Goal: Task Accomplishment & Management: Use online tool/utility

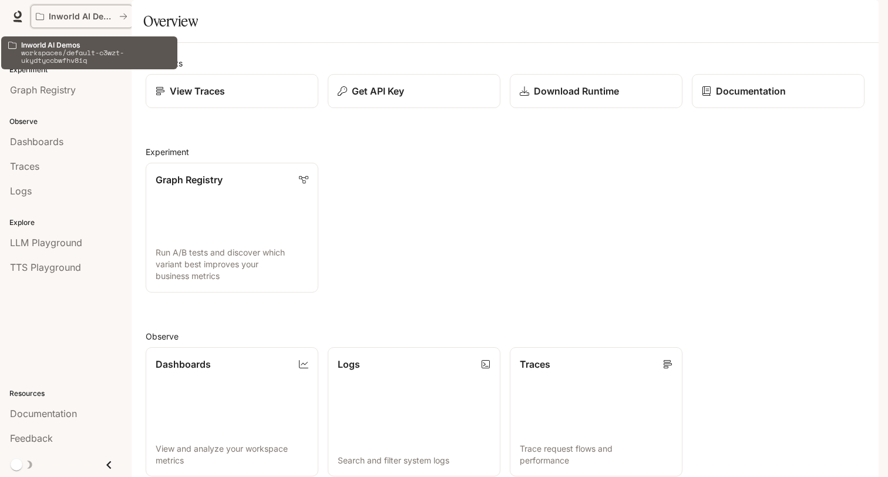
click at [79, 19] on p "Inworld AI Demos" at bounding box center [82, 17] width 66 height 10
click at [123, 12] on icon "All workspaces" at bounding box center [123, 16] width 8 height 8
click at [43, 17] on icon "All workspaces" at bounding box center [40, 16] width 8 height 7
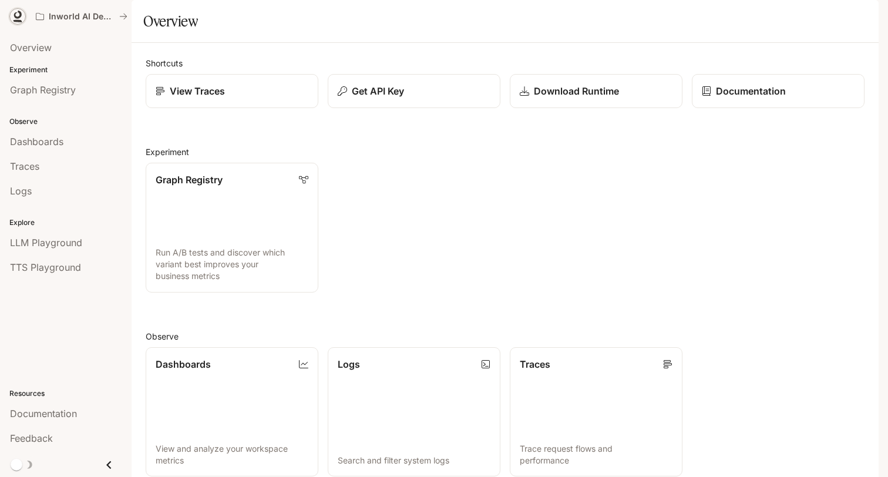
click at [20, 17] on icon at bounding box center [18, 15] width 8 height 8
click at [871, 11] on button "button" at bounding box center [863, 17] width 24 height 24
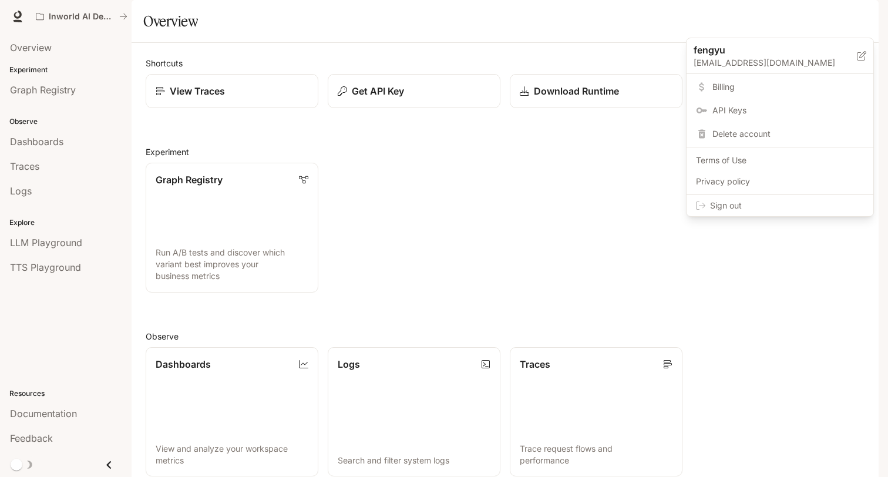
click at [288, 29] on div at bounding box center [444, 238] width 888 height 477
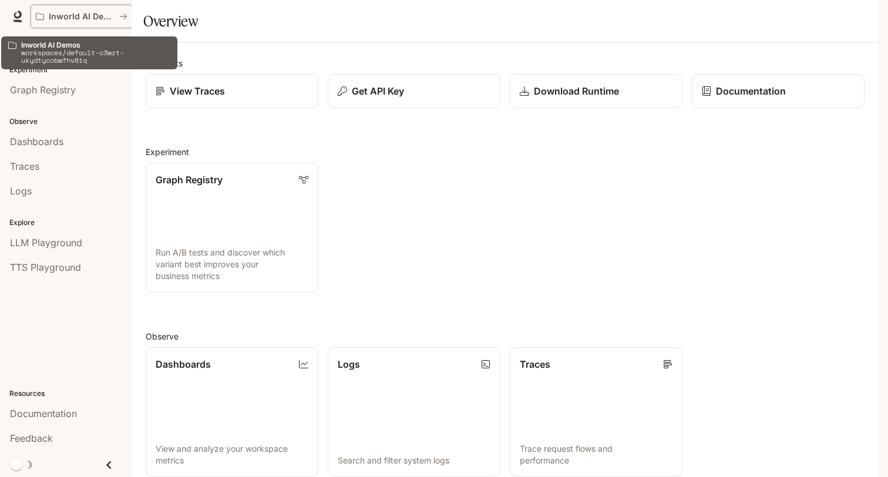
click at [101, 11] on button "Inworld AI Demos" at bounding box center [82, 17] width 102 height 24
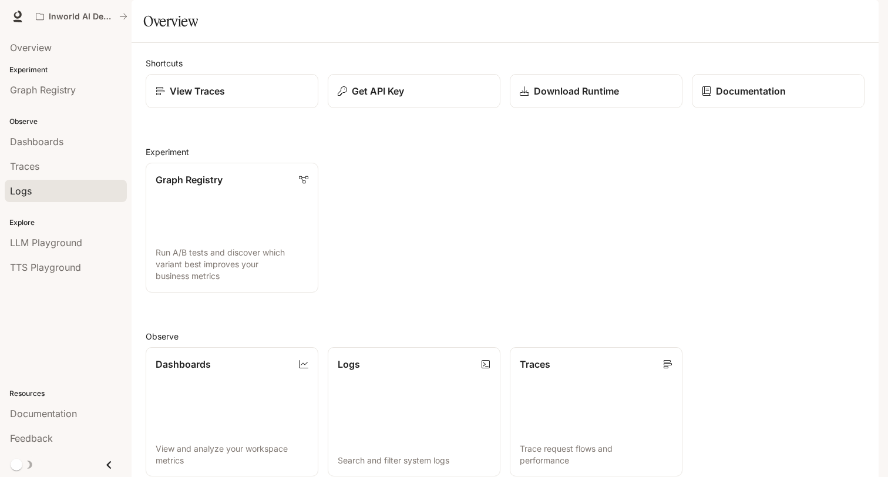
click at [39, 190] on div "Logs" at bounding box center [66, 191] width 112 height 14
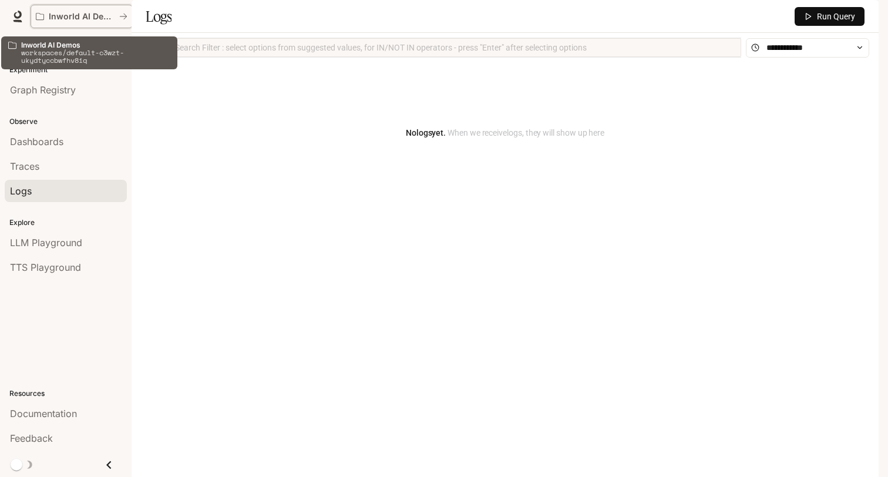
click at [61, 23] on button "Inworld AI Demos" at bounding box center [82, 17] width 102 height 24
